Goal: Information Seeking & Learning: Learn about a topic

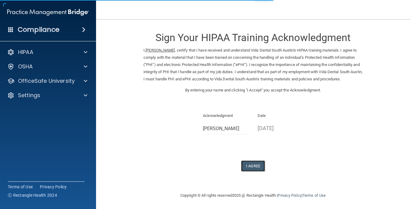
click at [255, 172] on button "I Agree" at bounding box center [253, 166] width 24 height 11
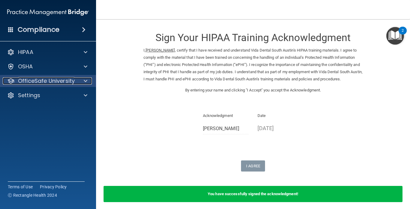
click at [65, 84] on p "OfficeSafe University" at bounding box center [46, 81] width 57 height 7
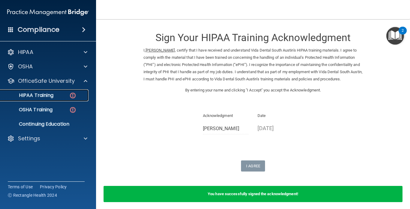
click at [71, 97] on img at bounding box center [73, 96] width 8 height 8
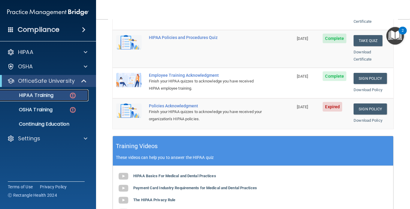
scroll to position [159, 0]
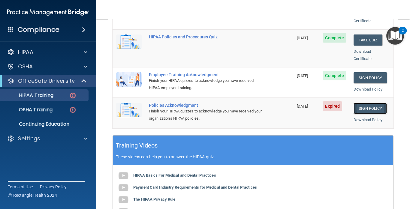
click at [375, 103] on link "Sign Policy" at bounding box center [370, 108] width 33 height 11
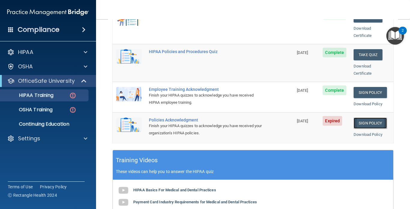
scroll to position [140, 0]
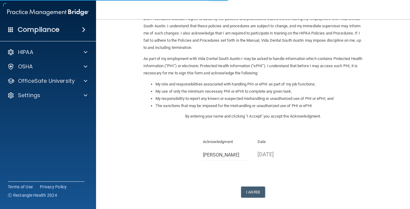
scroll to position [66, 0]
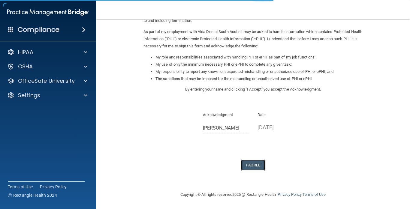
click at [254, 164] on button "I Agree" at bounding box center [253, 165] width 24 height 11
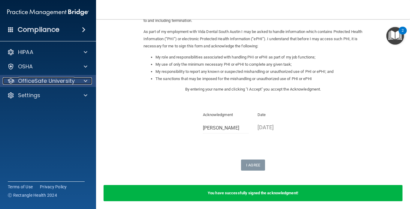
click at [74, 79] on p "OfficeSafe University" at bounding box center [46, 81] width 57 height 7
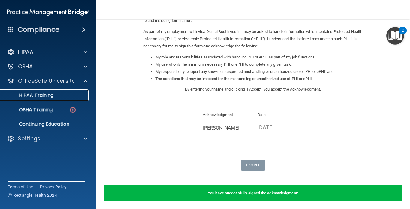
click at [68, 99] on link "HIPAA Training" at bounding box center [41, 96] width 95 height 12
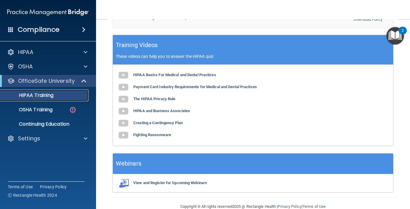
scroll to position [265, 0]
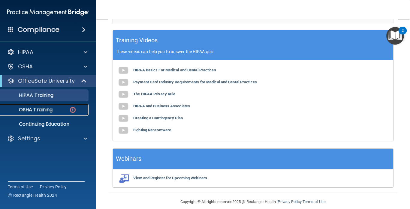
click at [68, 110] on div "OSHA Training" at bounding box center [45, 110] width 82 height 6
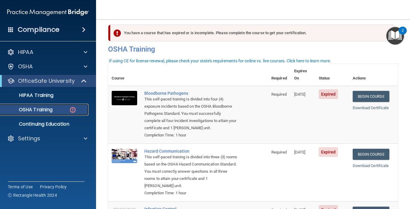
scroll to position [2, 0]
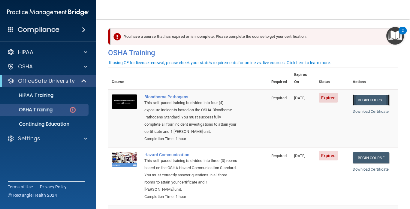
click at [383, 95] on link "Begin Course" at bounding box center [371, 100] width 37 height 11
